Goal: Find specific page/section: Find specific page/section

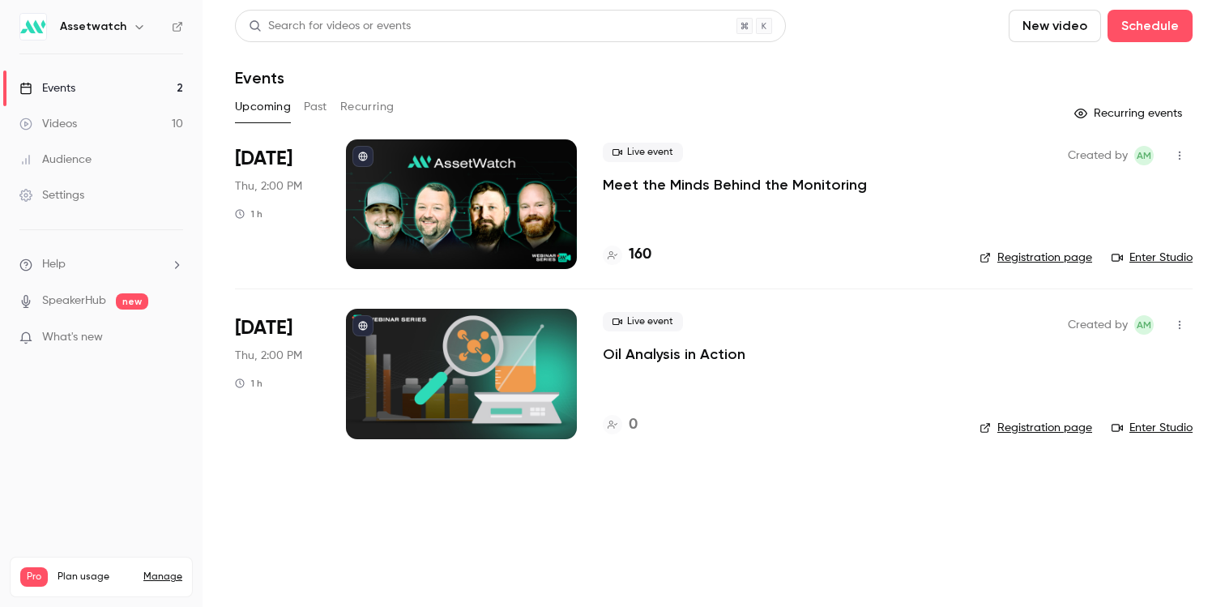
click at [319, 107] on button "Past" at bounding box center [316, 107] width 24 height 26
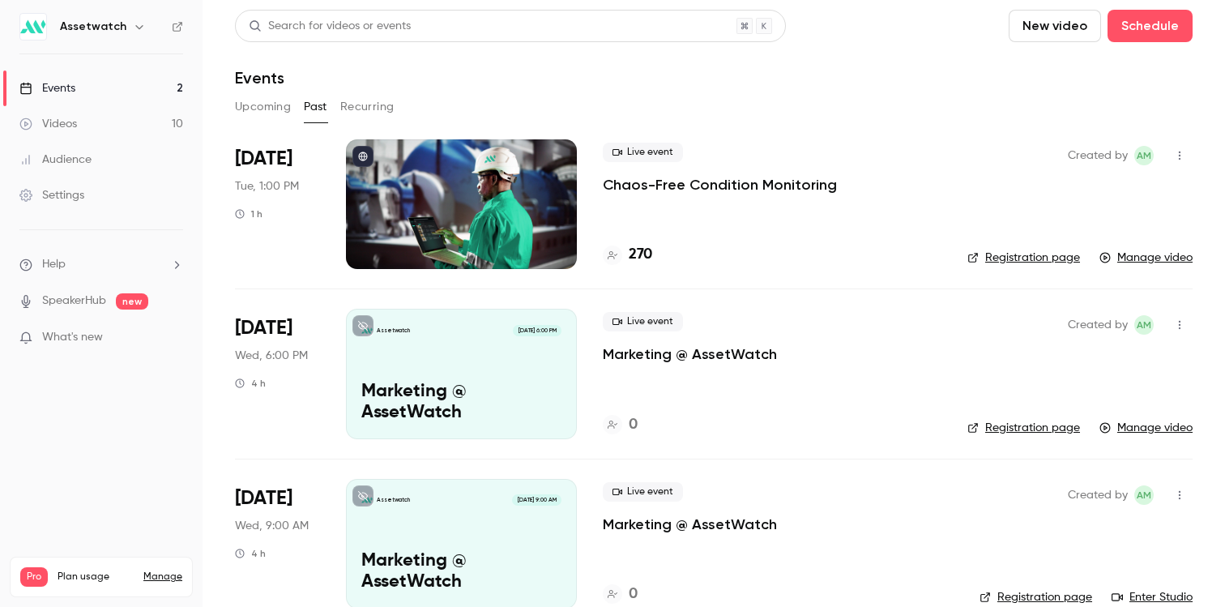
click at [272, 102] on button "Upcoming" at bounding box center [263, 107] width 56 height 26
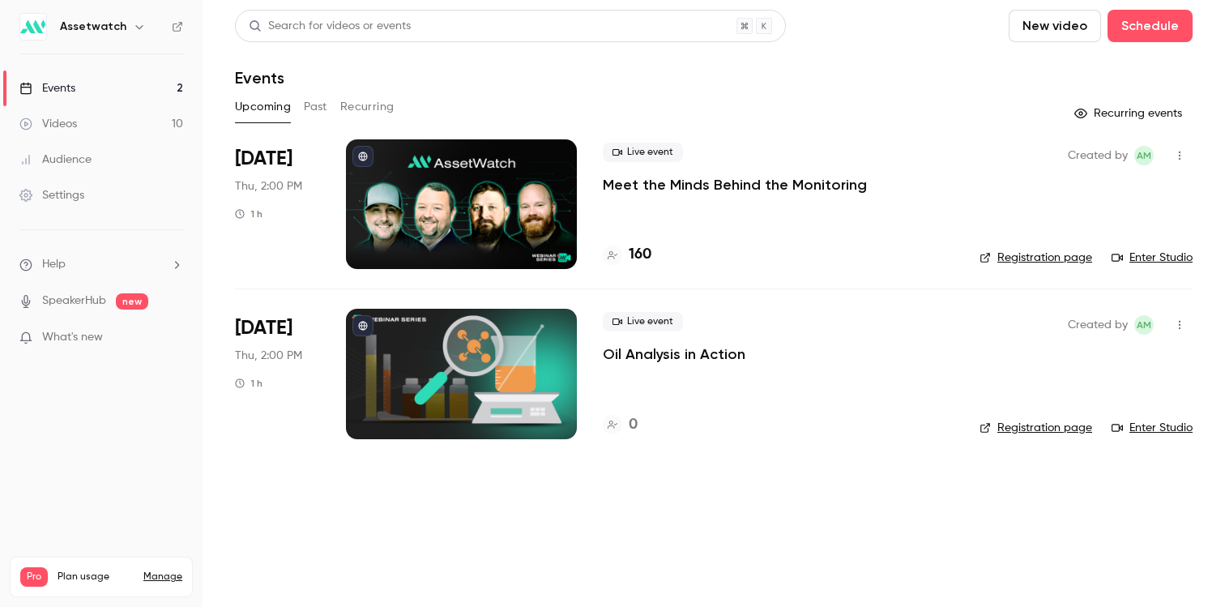
click at [617, 189] on p "Meet the Minds Behind the Monitoring" at bounding box center [735, 184] width 264 height 19
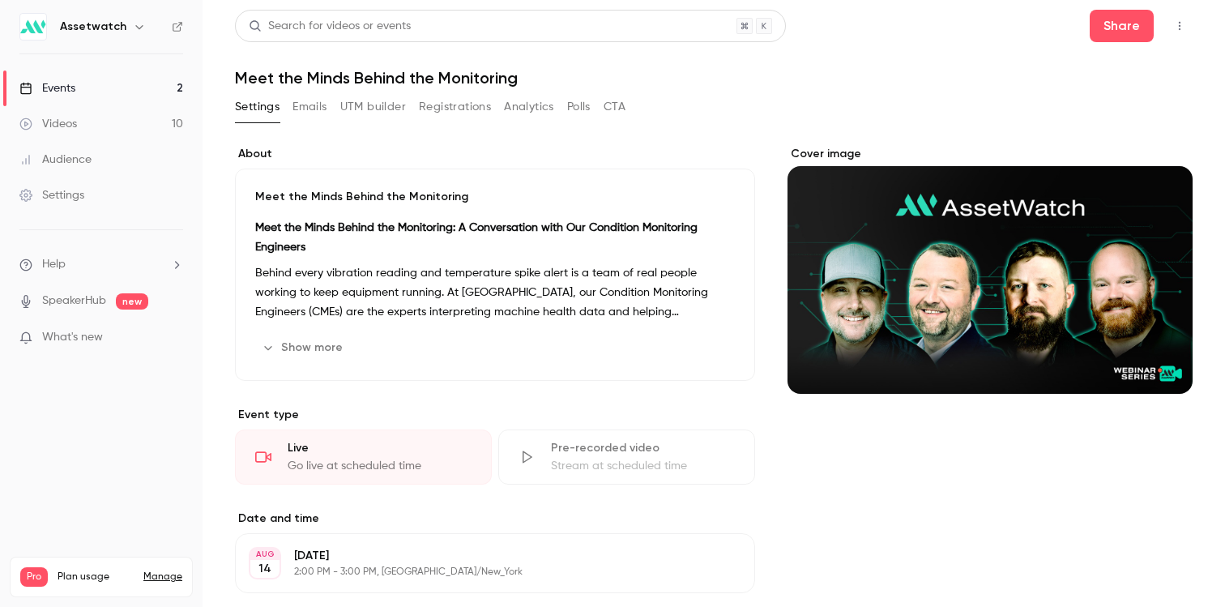
click at [470, 106] on button "Registrations" at bounding box center [455, 107] width 72 height 26
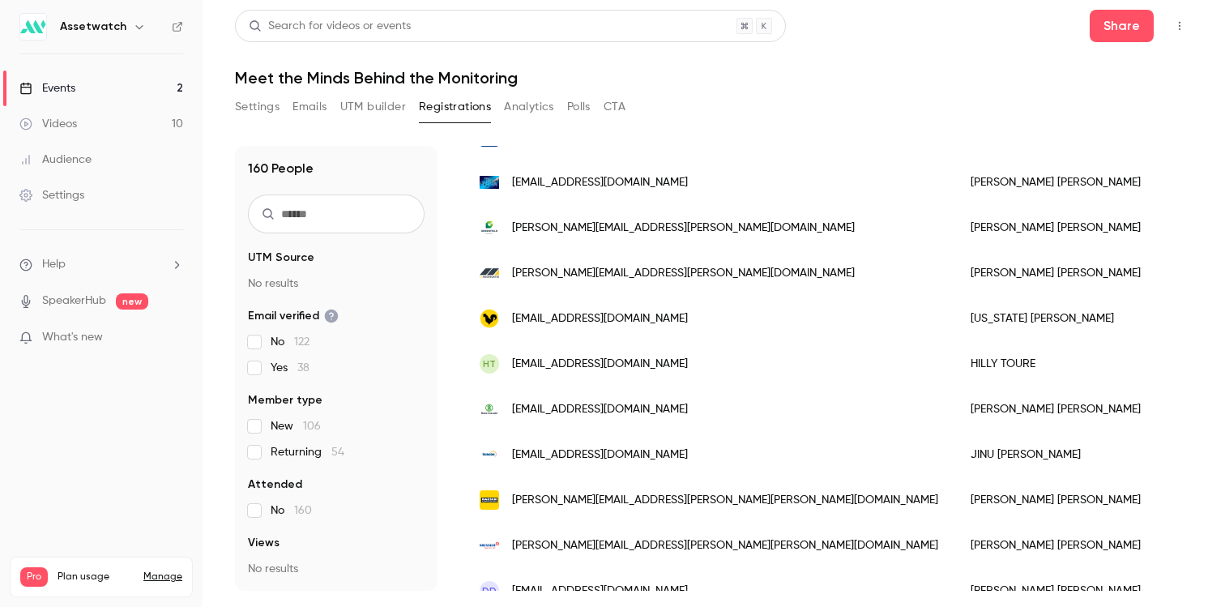
scroll to position [1784, 0]
